Goal: Task Accomplishment & Management: Use online tool/utility

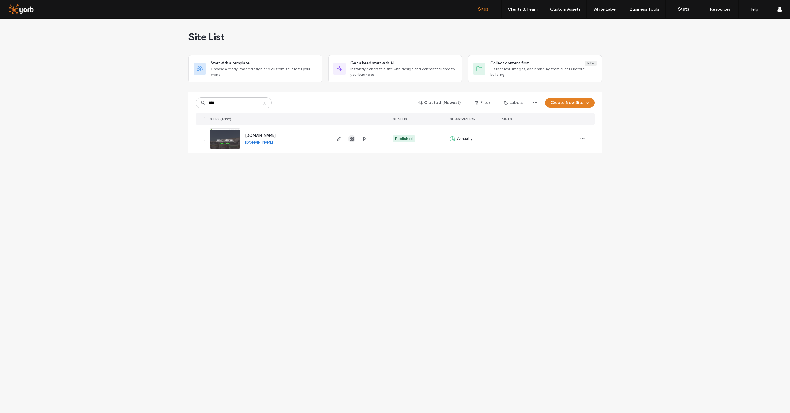
type input "****"
click at [352, 138] on icon "button" at bounding box center [351, 138] width 5 height 5
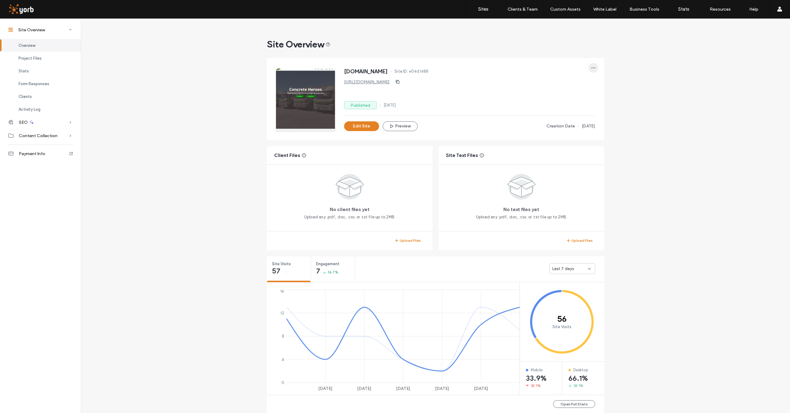
click at [588, 66] on span "button" at bounding box center [593, 68] width 10 height 10
click at [604, 67] on div "www.supacrete.co.nz Site ID: e04d1488 https://www.supacrete.co.nz Published 26 …" at bounding box center [435, 99] width 343 height 88
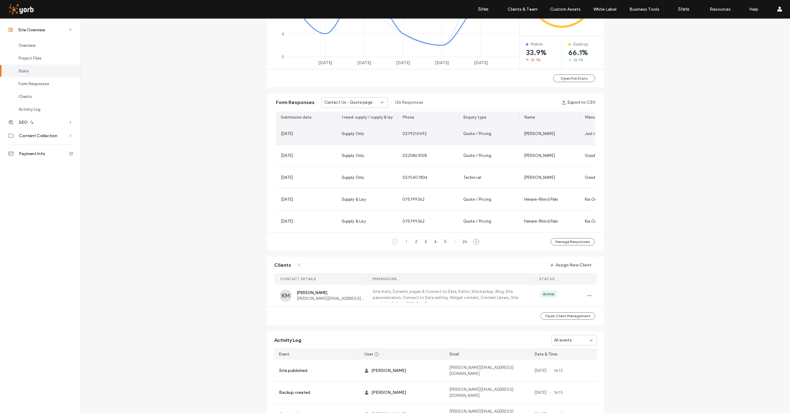
scroll to position [423, 0]
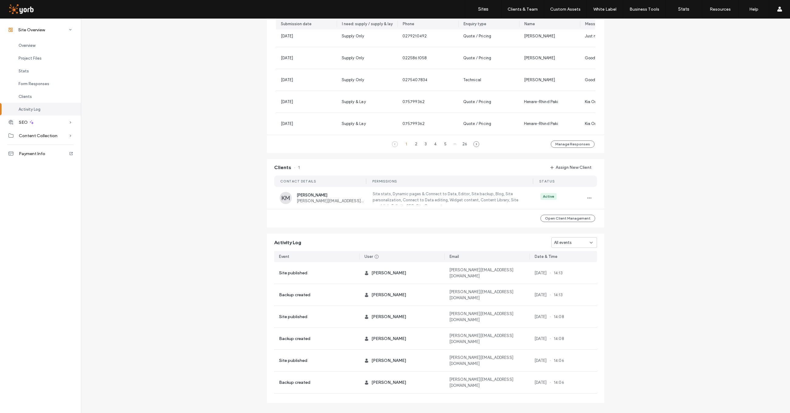
scroll to position [436, 0]
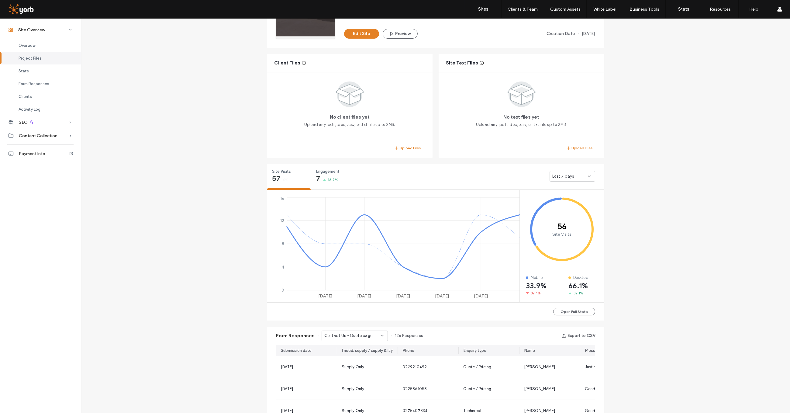
scroll to position [56, 0]
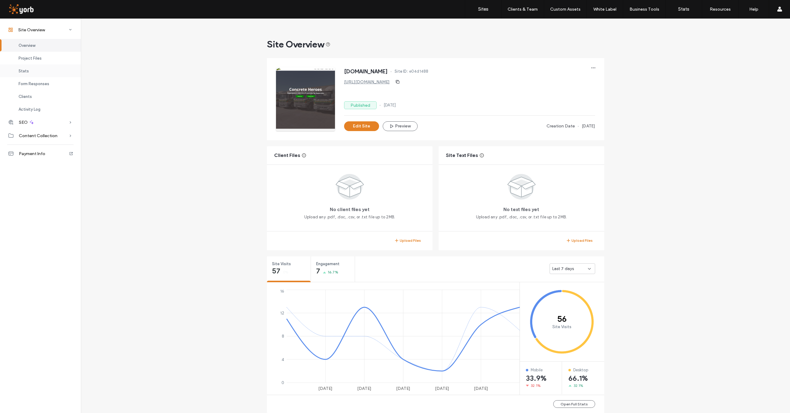
click at [30, 71] on div "Stats" at bounding box center [40, 70] width 81 height 13
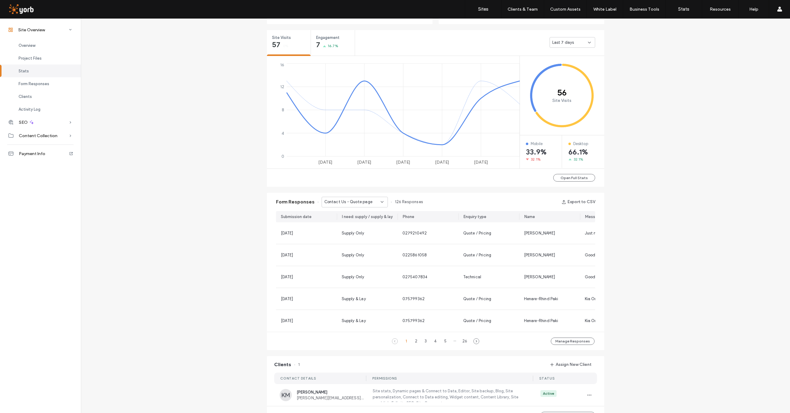
scroll to position [235, 0]
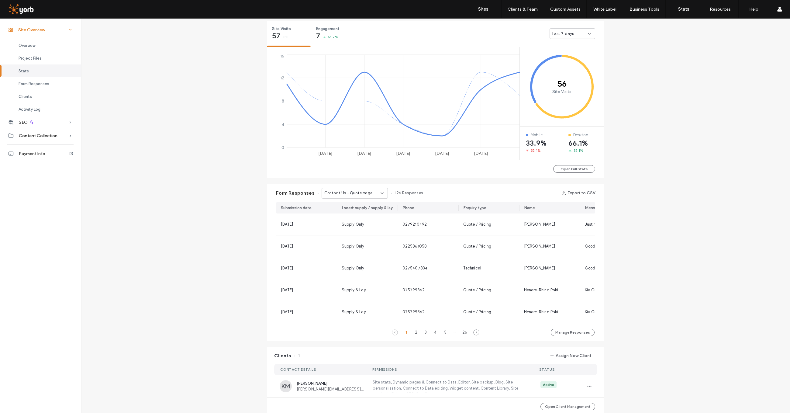
click at [71, 29] on icon at bounding box center [70, 30] width 6 height 6
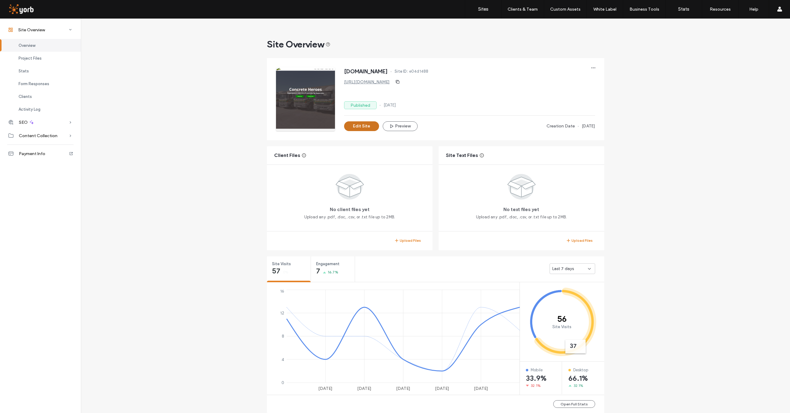
click at [352, 126] on button "Edit Site" at bounding box center [361, 126] width 35 height 10
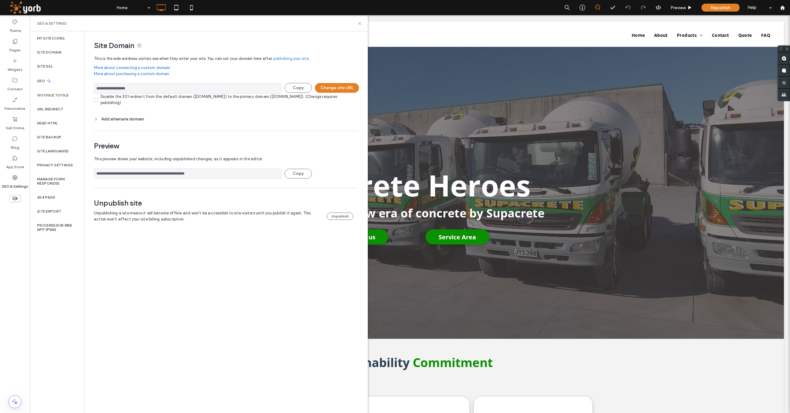
click at [96, 119] on use at bounding box center [95, 119] width 1 height 2
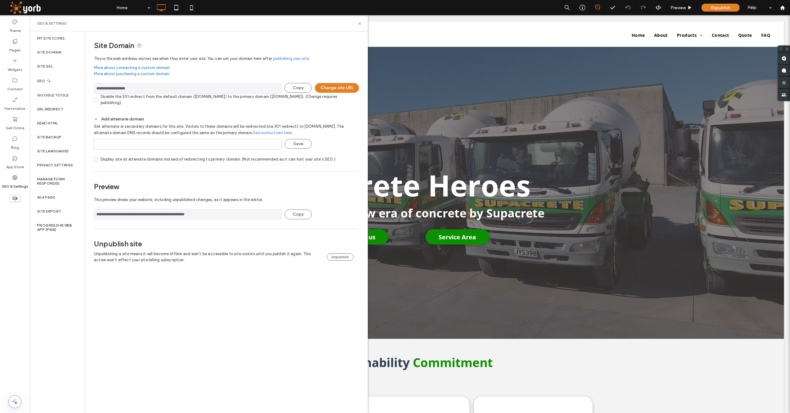
click at [256, 132] on link "See instructions here." at bounding box center [273, 133] width 40 height 6
click at [152, 67] on link "More about connecting a custom domain" at bounding box center [226, 68] width 264 height 6
